Goal: Transaction & Acquisition: Purchase product/service

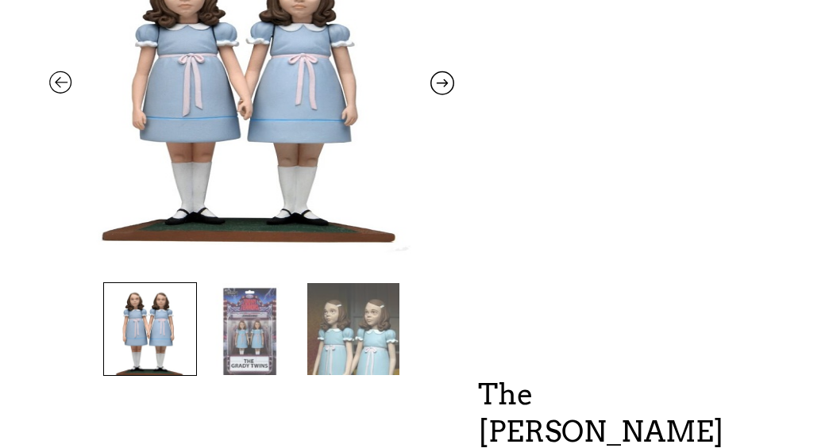
scroll to position [326, 0]
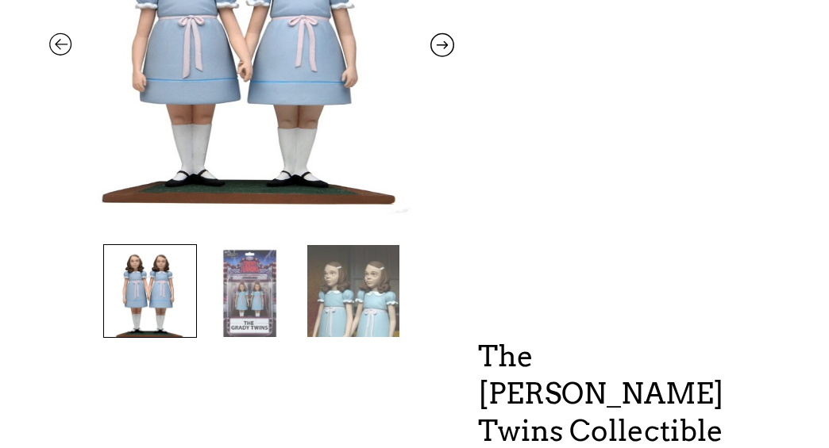
click at [256, 317] on img at bounding box center [252, 291] width 92 height 92
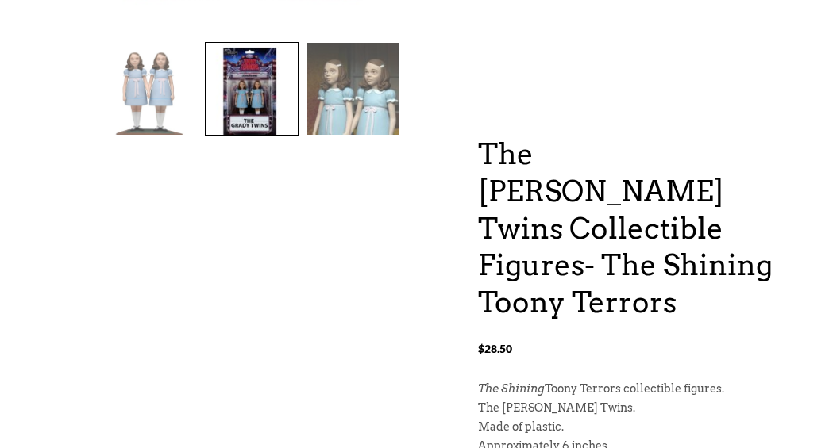
scroll to position [466, 0]
